Goal: Transaction & Acquisition: Subscribe to service/newsletter

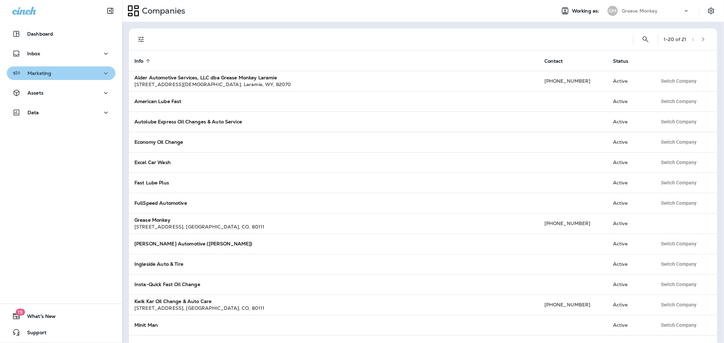
click at [79, 75] on div "Marketing" at bounding box center [61, 73] width 98 height 8
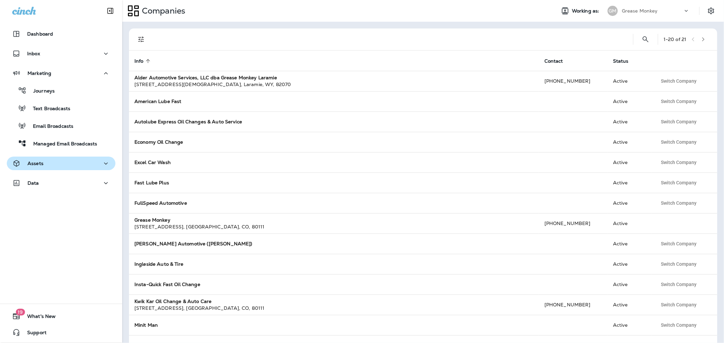
click at [68, 158] on button "Assets" at bounding box center [61, 164] width 109 height 14
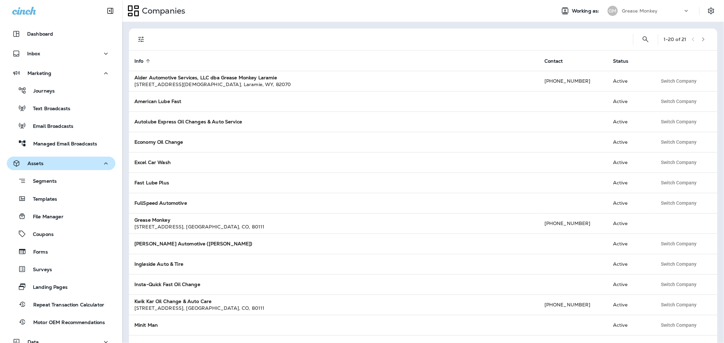
click at [68, 158] on button "Assets" at bounding box center [61, 164] width 109 height 14
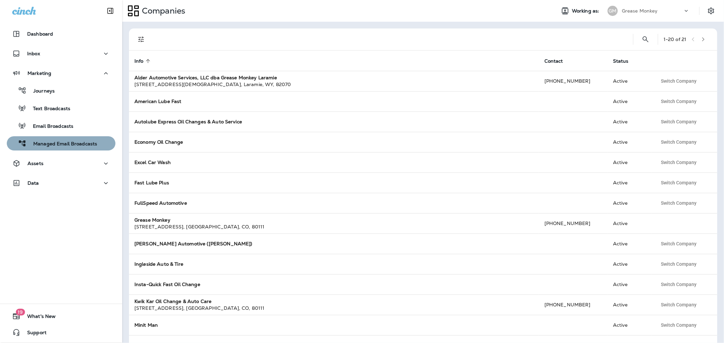
click at [78, 144] on p "Managed Email Broadcasts" at bounding box center [61, 144] width 71 height 6
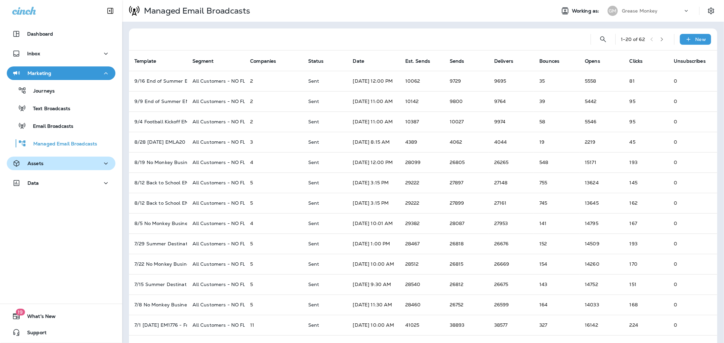
click at [41, 162] on p "Assets" at bounding box center [35, 163] width 16 height 5
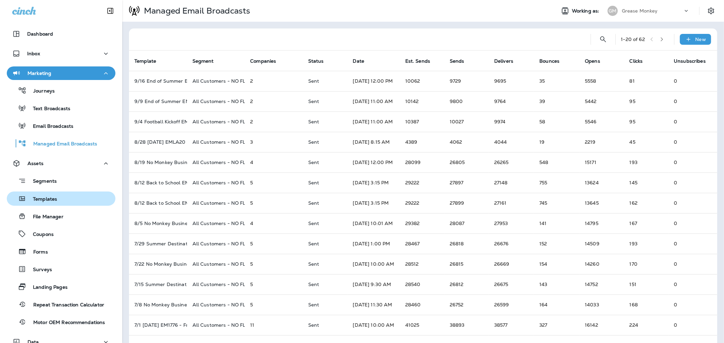
click at [43, 199] on p "Templates" at bounding box center [41, 199] width 31 height 6
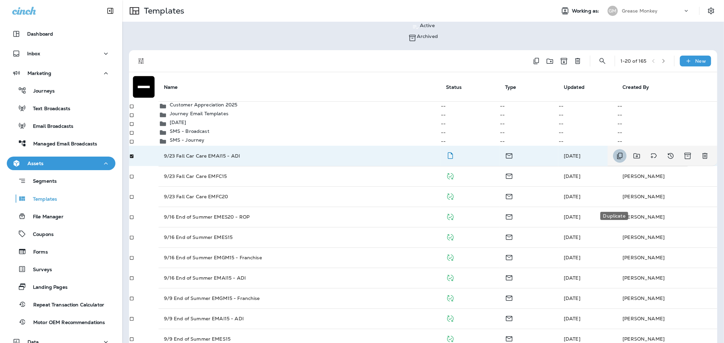
click at [617, 159] on icon "Duplicate" at bounding box center [619, 156] width 5 height 6
click at [49, 144] on button "Duplicate" at bounding box center [34, 139] width 27 height 7
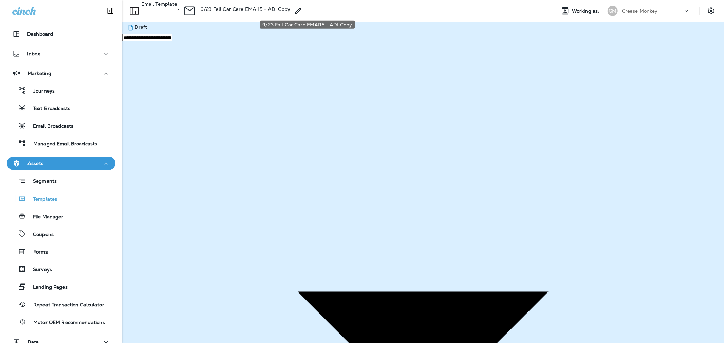
click at [290, 10] on p "9/23 Fall Car Care EMAI15 - ADI Copy" at bounding box center [246, 8] width 90 height 5
click at [50, 16] on input "**********" at bounding box center [25, 11] width 50 height 7
type input "**********"
click at [38, 34] on button "Save" at bounding box center [29, 29] width 17 height 7
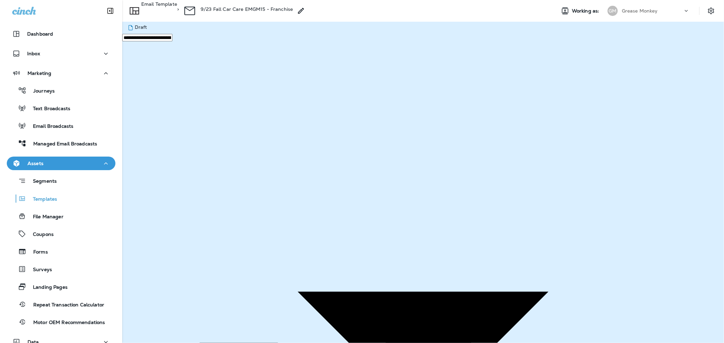
click at [38, 169] on button "Save" at bounding box center [29, 165] width 17 height 7
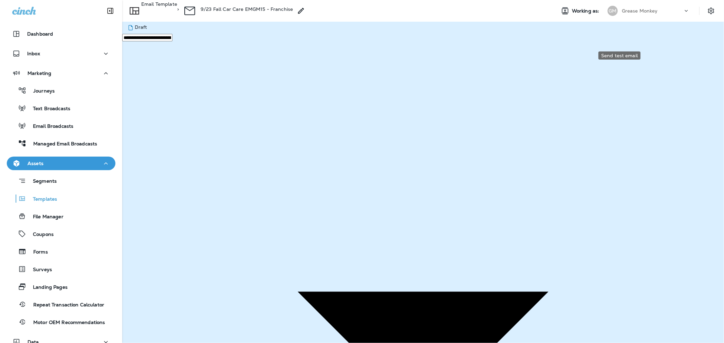
type textarea "****"
click at [38, 143] on button "Send" at bounding box center [29, 138] width 17 height 7
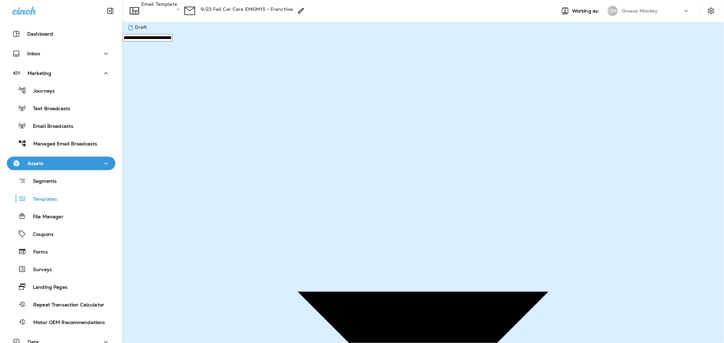
click at [43, 169] on button "Publish" at bounding box center [32, 165] width 22 height 7
click at [63, 197] on div "Templates" at bounding box center [61, 199] width 103 height 10
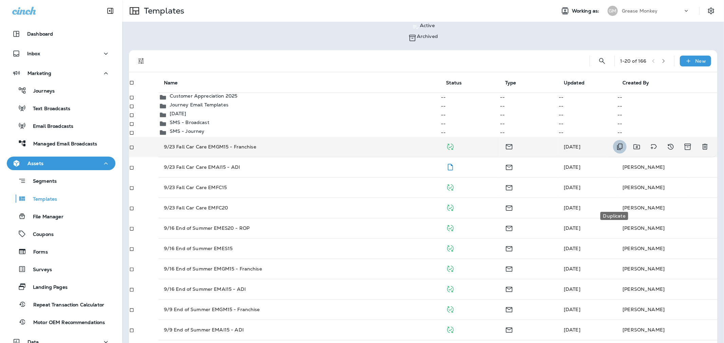
click at [618, 151] on icon "Duplicate" at bounding box center [620, 147] width 8 height 8
click at [110, 135] on span "Copy to other companies" at bounding box center [80, 132] width 59 height 6
click at [50, 144] on input "Search companies" at bounding box center [25, 147] width 50 height 7
click at [50, 151] on input "***" at bounding box center [25, 147] width 50 height 7
type input "*"
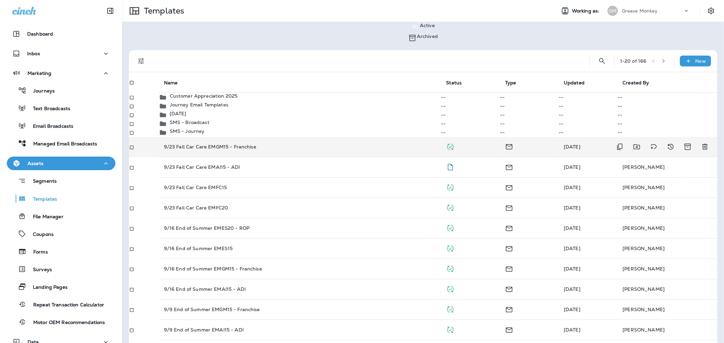
click at [156, 262] on button "Show more" at bounding box center [78, 265] width 156 height 7
click at [10, 8] on icon "close" at bounding box center [6, 4] width 7 height 7
click at [64, 144] on p "Managed Email Broadcasts" at bounding box center [61, 144] width 71 height 6
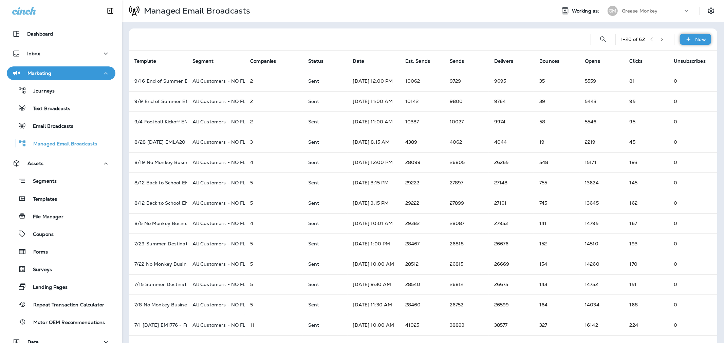
click at [686, 41] on icon at bounding box center [688, 39] width 4 height 4
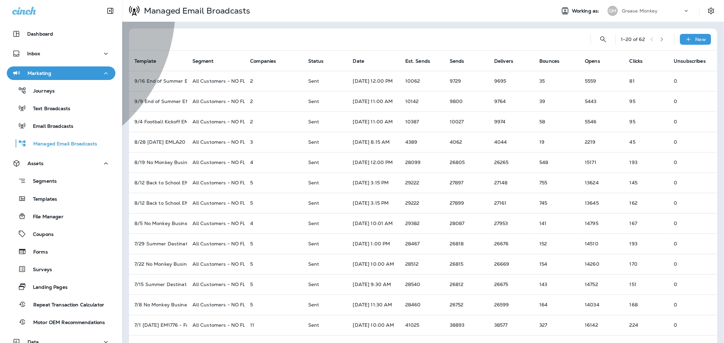
type input "**********"
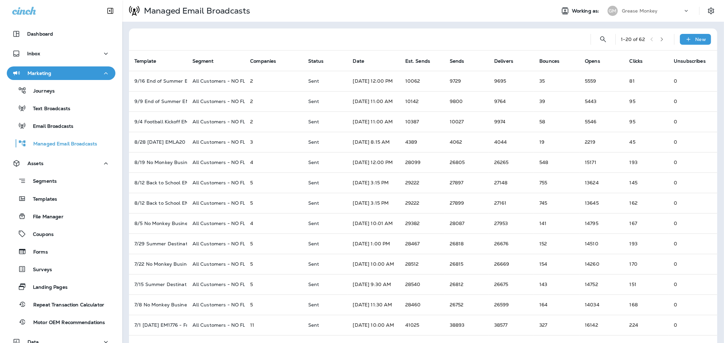
click at [192, 86] on li "All Customers - NO FLEET" at bounding box center [108, 82] width 167 height 5
type input "**********"
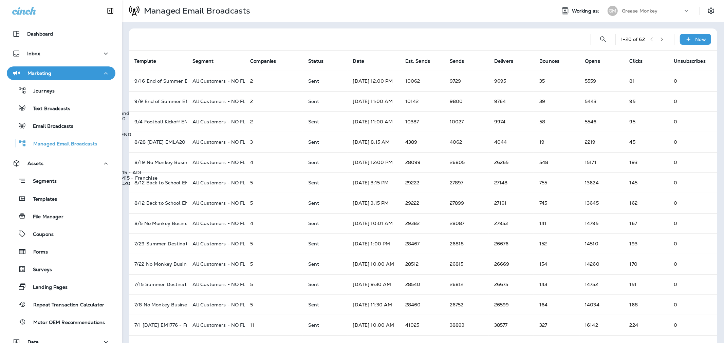
click at [192, 100] on li "9/23 Fall Car Care EMGM15 - Franchise" at bounding box center [108, 96] width 167 height 5
type input "**********"
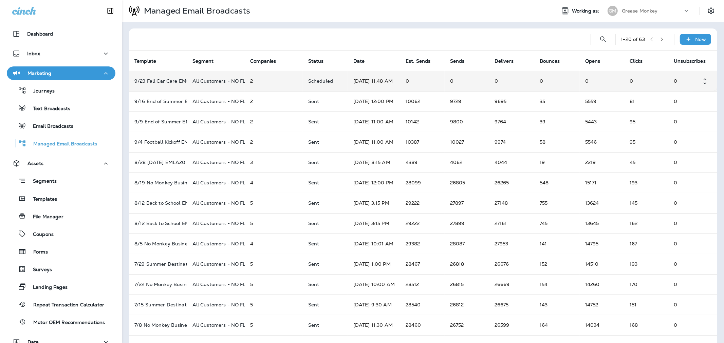
click at [190, 86] on td "All Customers - NO FLEET" at bounding box center [216, 81] width 58 height 20
type input "**********"
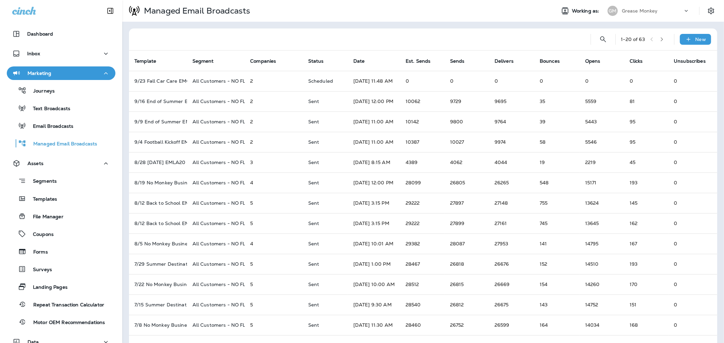
type input "**********"
click at [56, 197] on p "Templates" at bounding box center [41, 199] width 31 height 6
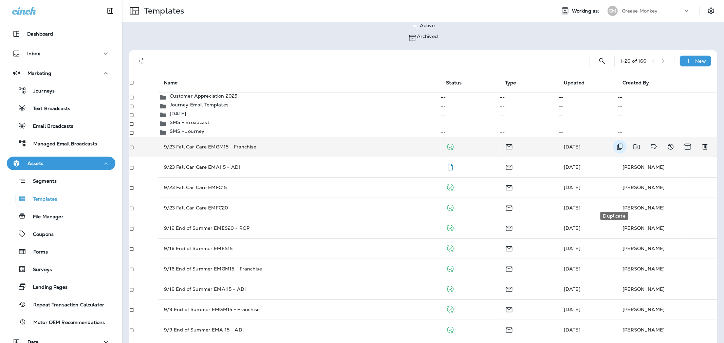
click at [616, 151] on icon "Duplicate" at bounding box center [620, 147] width 8 height 8
click at [110, 135] on span "Copy to other companies" at bounding box center [80, 132] width 59 height 6
click at [156, 262] on button "Show more" at bounding box center [78, 265] width 156 height 7
click at [50, 144] on input "Search companies" at bounding box center [25, 147] width 50 height 7
type input "*"
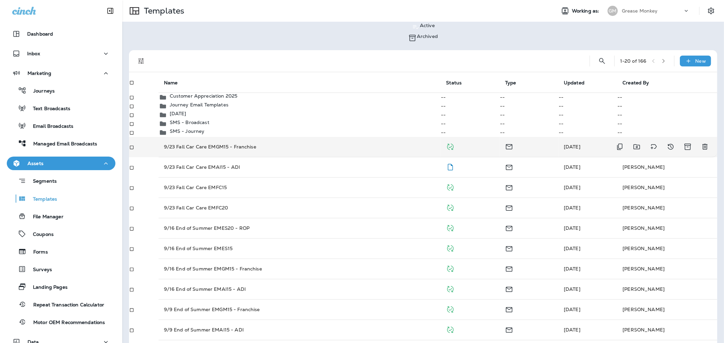
click at [21, 343] on button "Cancel" at bounding box center [10, 346] width 21 height 7
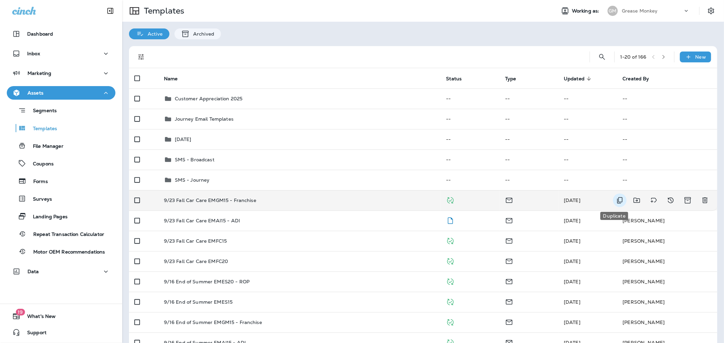
click at [616, 200] on icon "Duplicate" at bounding box center [620, 200] width 8 height 8
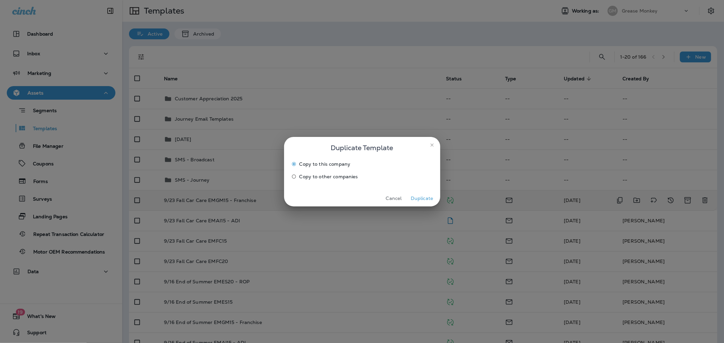
click at [353, 178] on span "Copy to other companies" at bounding box center [328, 176] width 59 height 5
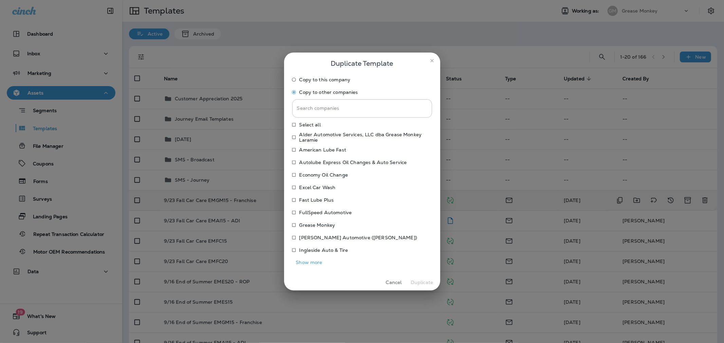
click at [313, 262] on button "Show more" at bounding box center [309, 263] width 34 height 11
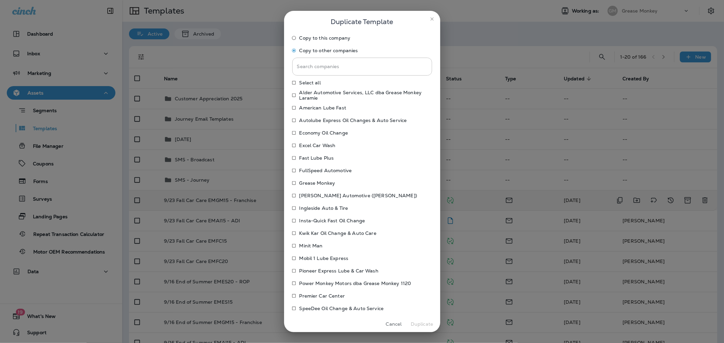
click at [333, 283] on p "Power Monkey Motors dba Grease Monkey 1120" at bounding box center [355, 283] width 112 height 5
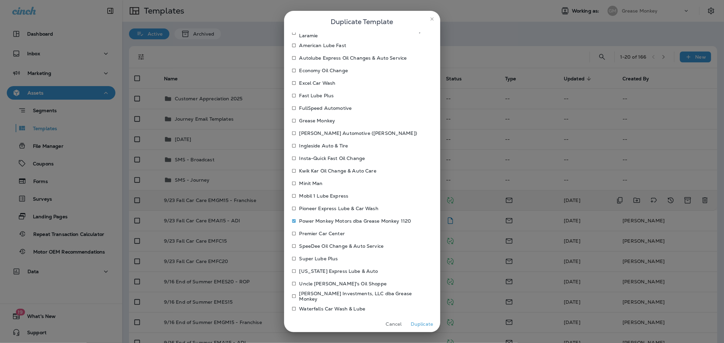
scroll to position [69, 0]
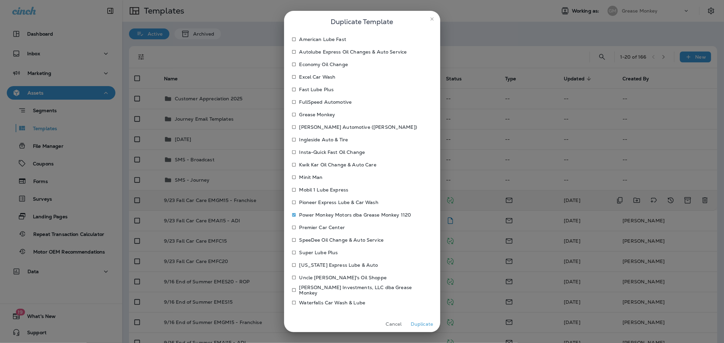
click at [419, 324] on button "Duplicate" at bounding box center [421, 324] width 25 height 11
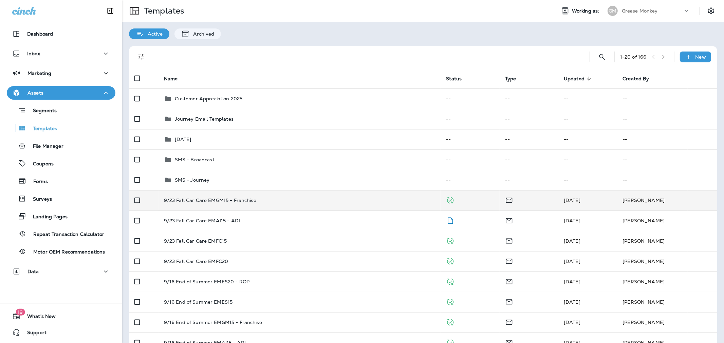
click at [630, 13] on p "Grease Monkey" at bounding box center [640, 10] width 36 height 5
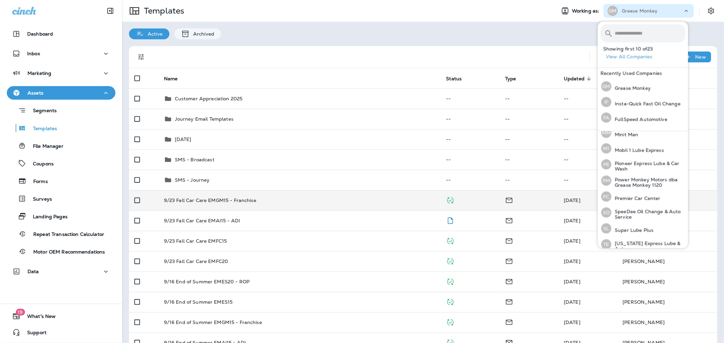
scroll to position [208, 0]
click at [634, 177] on p "Power Monkey Motors dba Grease Monkey 1120" at bounding box center [648, 181] width 74 height 11
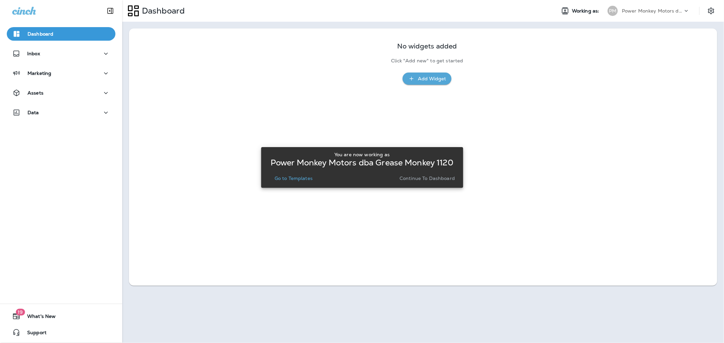
click at [426, 179] on p "Continue to Dashboard" at bounding box center [426, 178] width 55 height 5
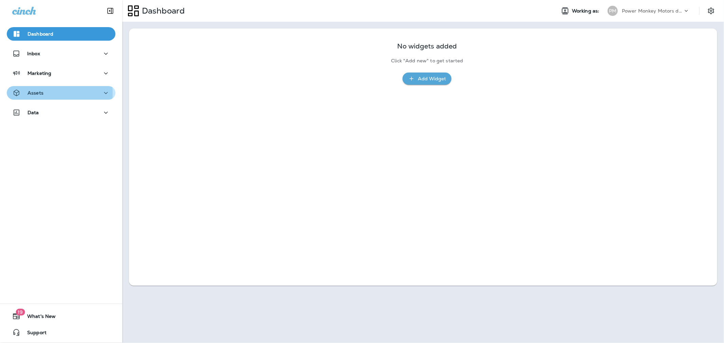
click at [53, 94] on div "Assets" at bounding box center [61, 93] width 98 height 8
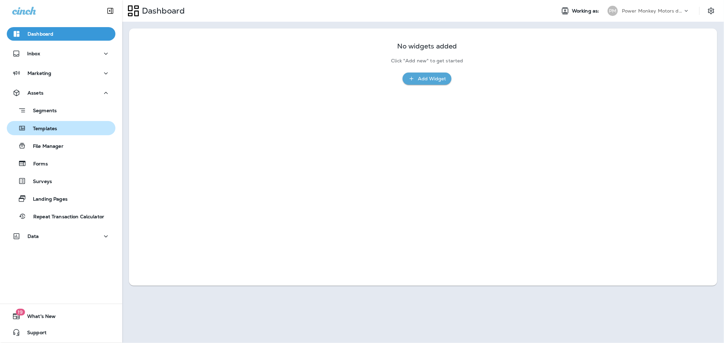
click at [46, 133] on div "Templates" at bounding box center [34, 128] width 48 height 10
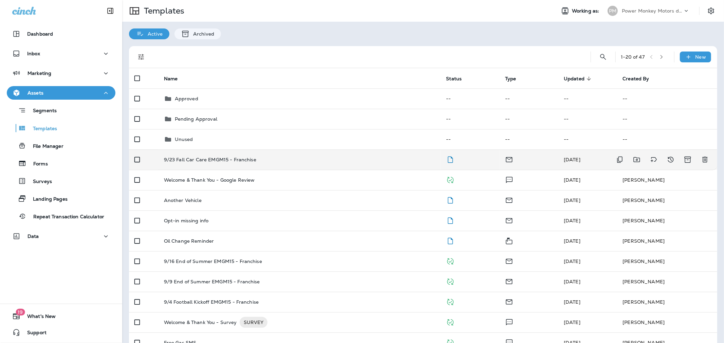
click at [290, 162] on div "9/23 Fall Car Care EMGM15 - Franchise" at bounding box center [299, 159] width 271 height 5
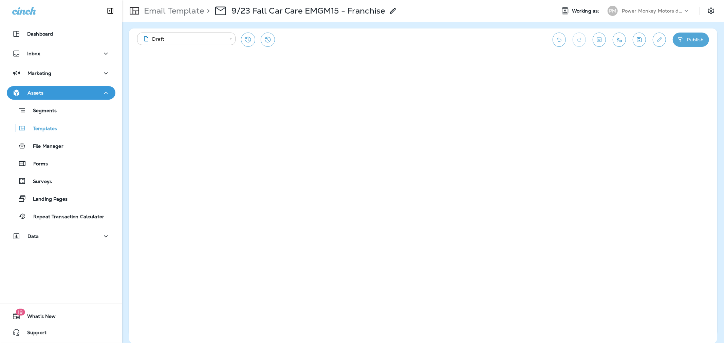
click at [690, 37] on button "Publish" at bounding box center [691, 40] width 36 height 14
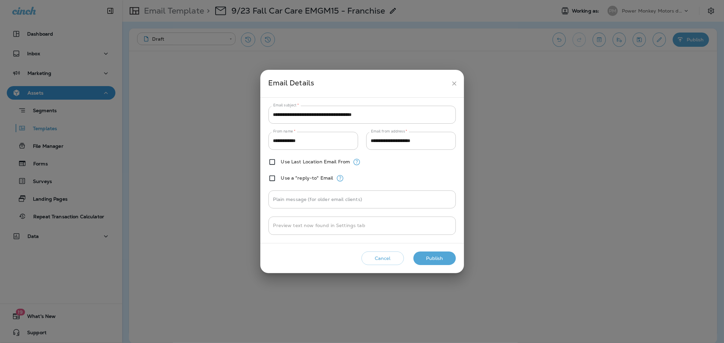
click at [435, 257] on button "Publish" at bounding box center [434, 259] width 42 height 14
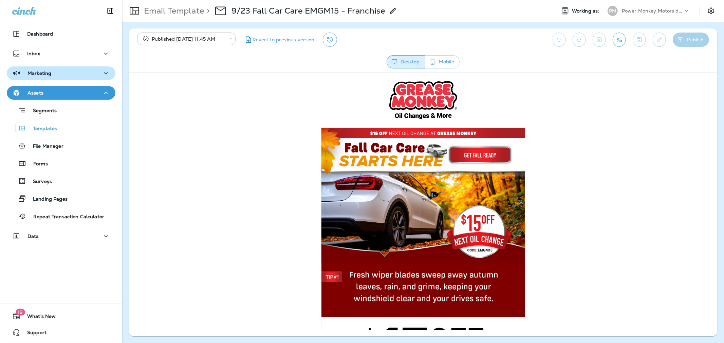
click at [55, 76] on div "Marketing" at bounding box center [61, 73] width 98 height 8
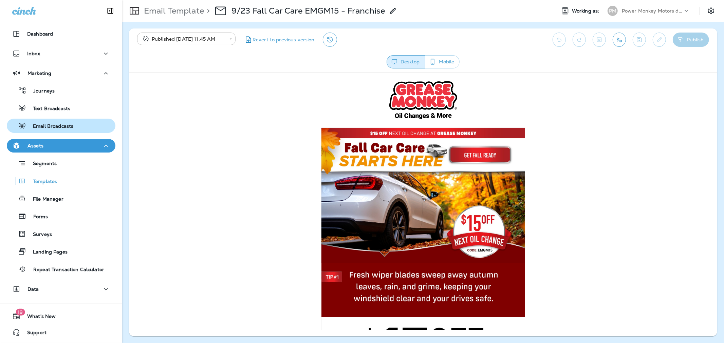
click at [53, 124] on p "Email Broadcasts" at bounding box center [49, 127] width 47 height 6
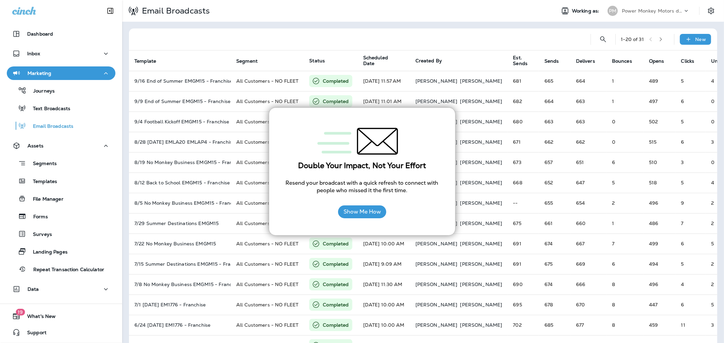
click at [397, 36] on div at bounding box center [359, 40] width 451 height 22
click at [371, 215] on button "Show Me How" at bounding box center [362, 212] width 48 height 13
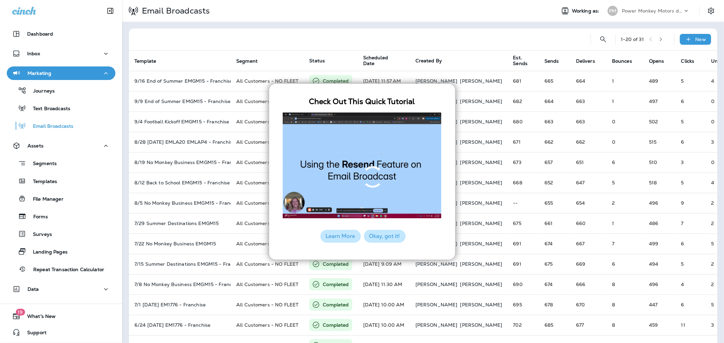
click at [380, 233] on button "Okay, got it!" at bounding box center [385, 236] width 42 height 13
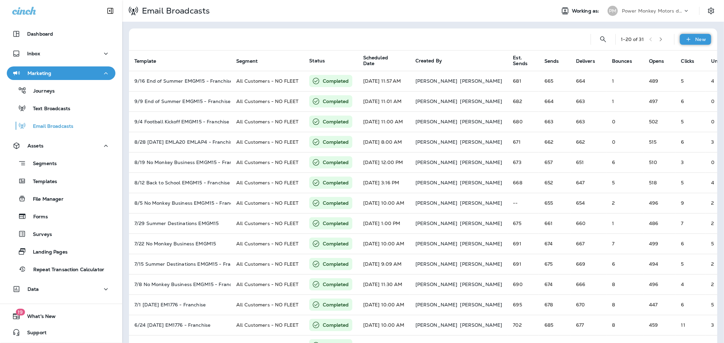
click at [698, 39] on p "New" at bounding box center [700, 39] width 11 height 5
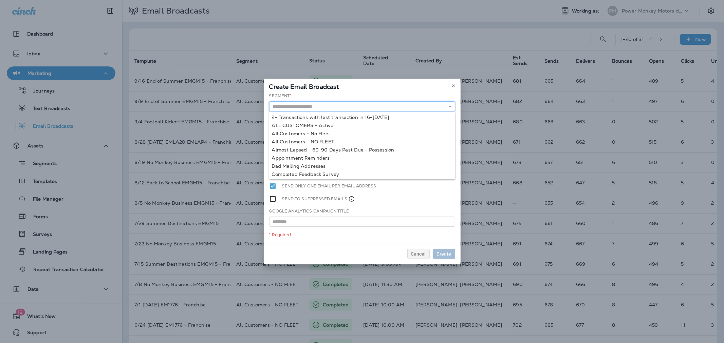
click at [332, 109] on input "text" at bounding box center [362, 106] width 186 height 10
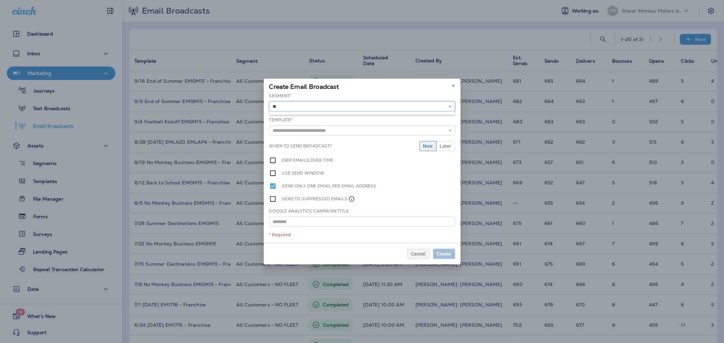
type input "*"
type input "**********"
click at [332, 135] on div "**********" at bounding box center [362, 168] width 197 height 152
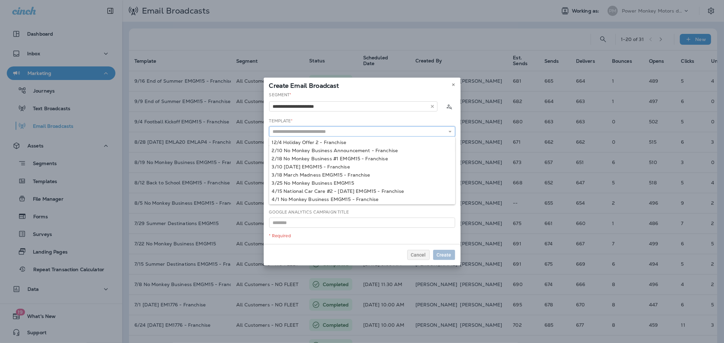
click at [332, 133] on input "text" at bounding box center [362, 132] width 186 height 10
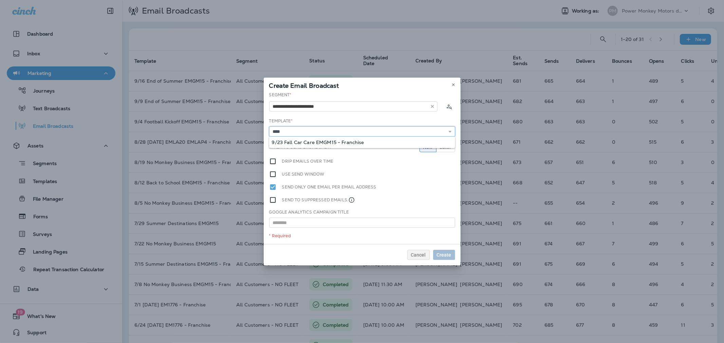
type input "**********"
click at [328, 141] on div "**********" at bounding box center [362, 168] width 197 height 152
click at [446, 254] on span "Create" at bounding box center [444, 255] width 15 height 5
